Goal: Task Accomplishment & Management: Use online tool/utility

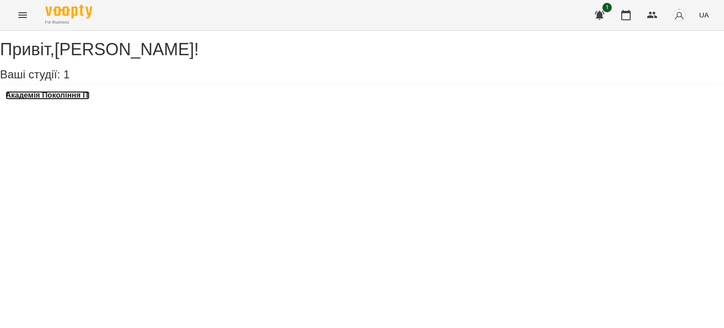
click at [72, 99] on h3 "Академія Покоління ІТ" at bounding box center [48, 95] width 84 height 8
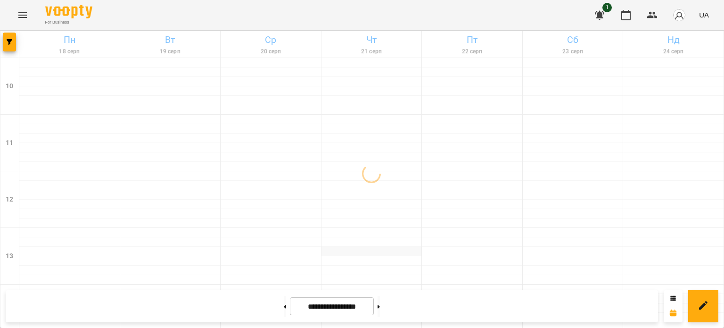
scroll to position [508, 0]
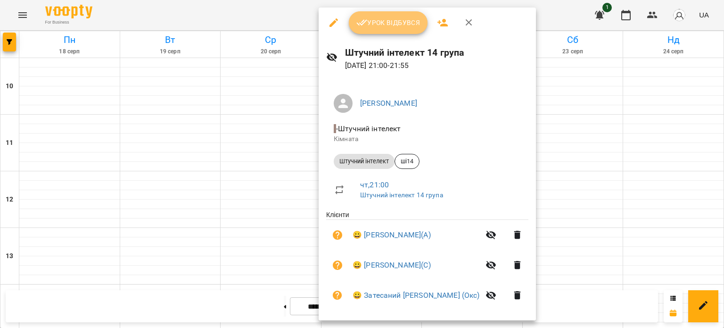
click at [386, 23] on span "Урок відбувся" at bounding box center [388, 22] width 64 height 11
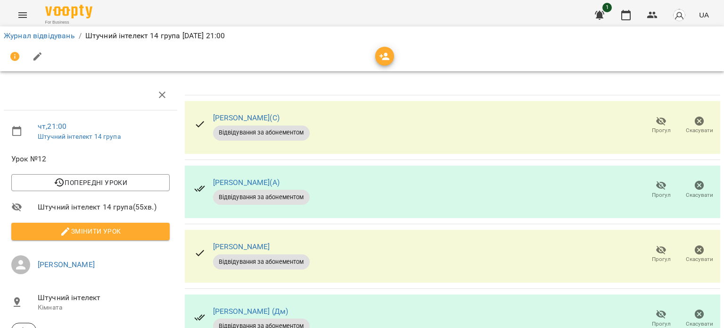
scroll to position [300, 0]
